Goal: Use online tool/utility: Utilize a website feature to perform a specific function

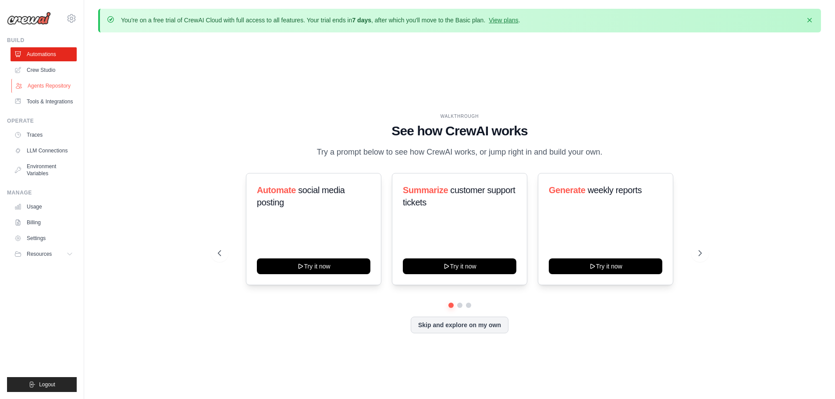
click at [41, 92] on link "Agents Repository" at bounding box center [44, 86] width 66 height 14
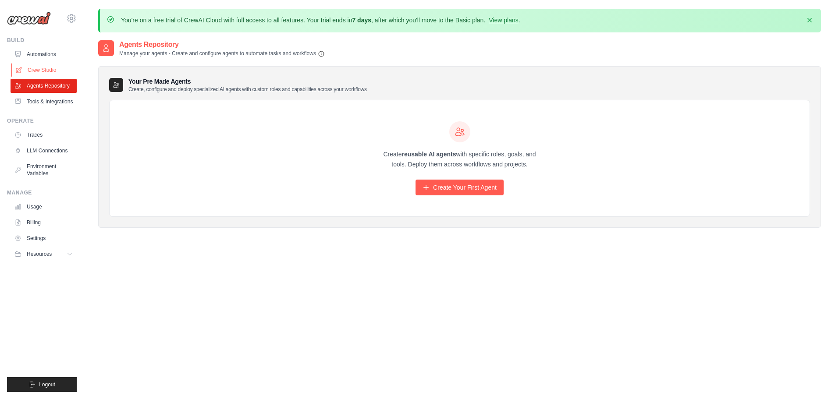
click at [45, 71] on link "Crew Studio" at bounding box center [44, 70] width 66 height 14
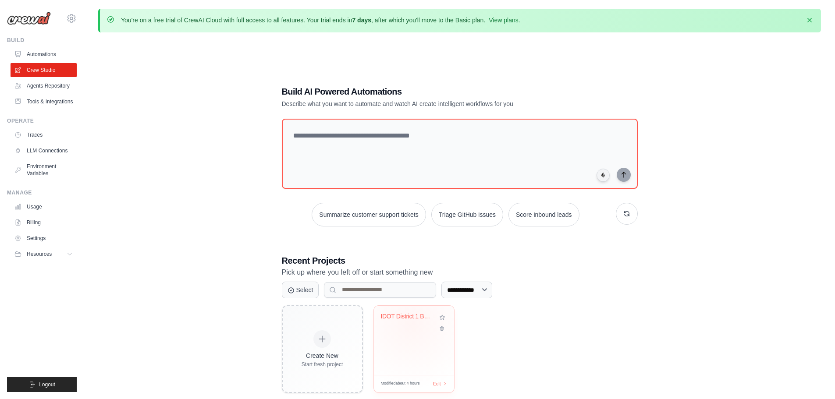
click at [412, 324] on div "IDOT District 1 Bid Analysis Automa..." at bounding box center [414, 323] width 66 height 20
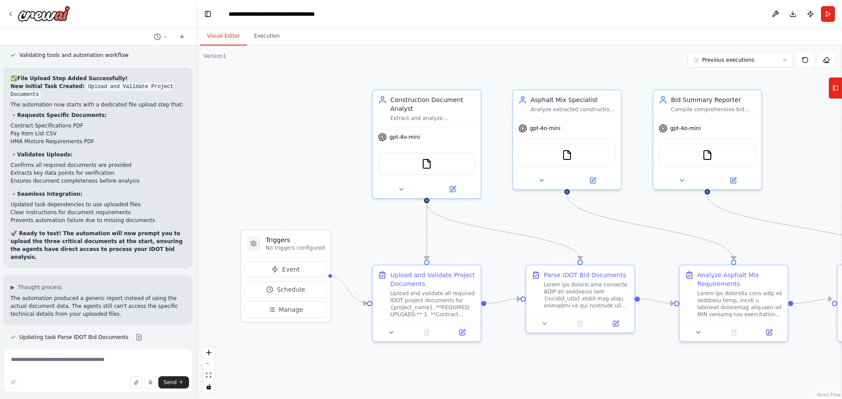
scroll to position [5594, 0]
click at [706, 157] on img at bounding box center [707, 153] width 11 height 11
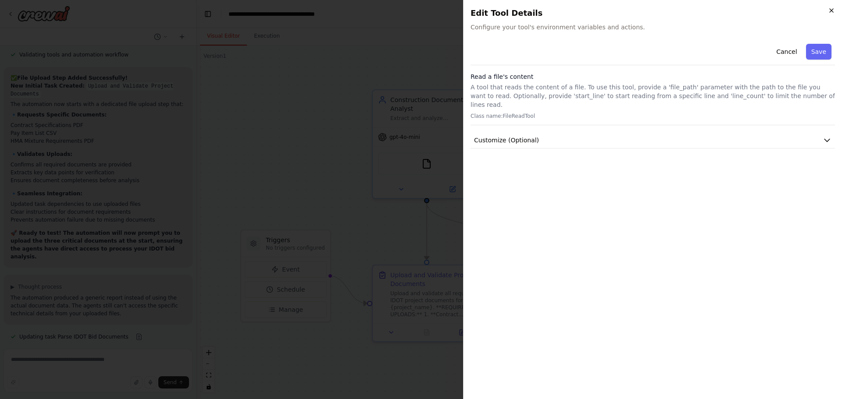
click at [834, 11] on icon "button" at bounding box center [830, 10] width 7 height 7
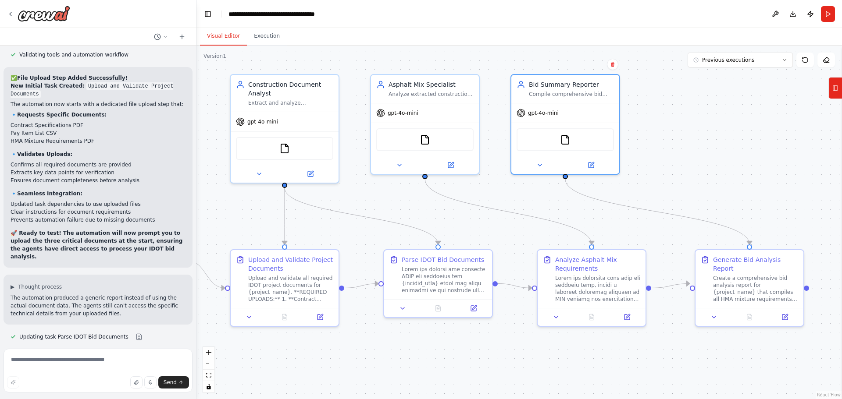
drag, startPoint x: 569, startPoint y: 367, endPoint x: 427, endPoint y: 352, distance: 142.8
click at [427, 352] on div ".deletable-edge-delete-btn { width: 20px; height: 20px; border: 0px solid #ffff…" at bounding box center [518, 223] width 645 height 354
click at [737, 64] on button "Previous executions" at bounding box center [739, 60] width 105 height 15
click at [726, 77] on div "2h 54m ago" at bounding box center [745, 76] width 88 height 7
click at [752, 312] on icon at bounding box center [749, 315] width 7 height 7
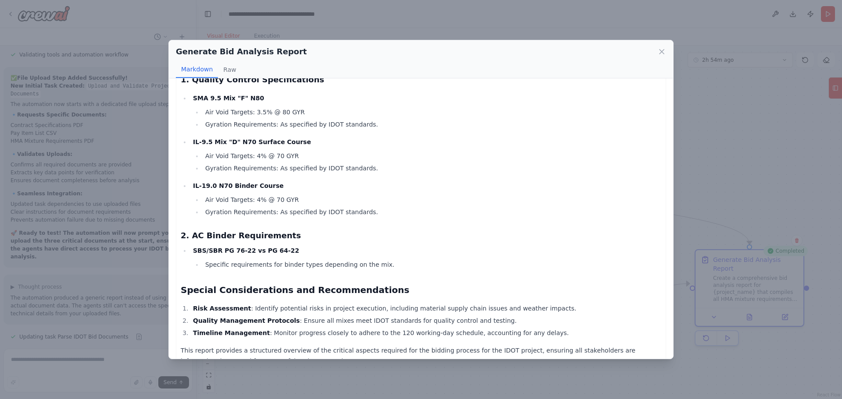
scroll to position [555, 0]
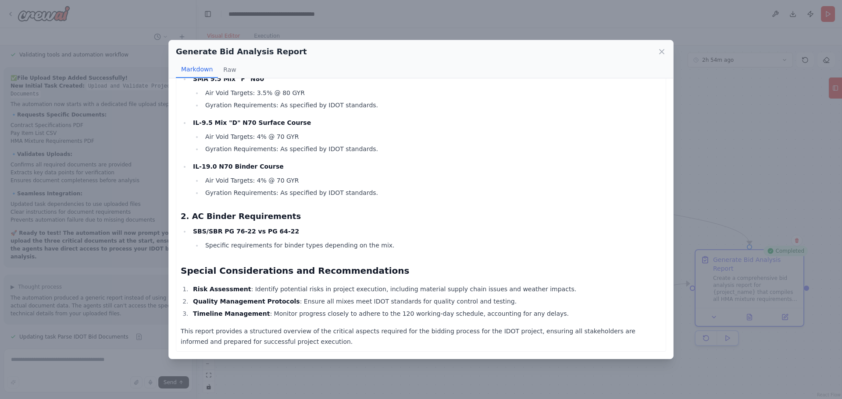
click at [750, 119] on div "Generate Bid Analysis Report Markdown Raw Comprehensive Bid Analysis Report for…" at bounding box center [421, 199] width 842 height 399
